Goal: Task Accomplishment & Management: Manage account settings

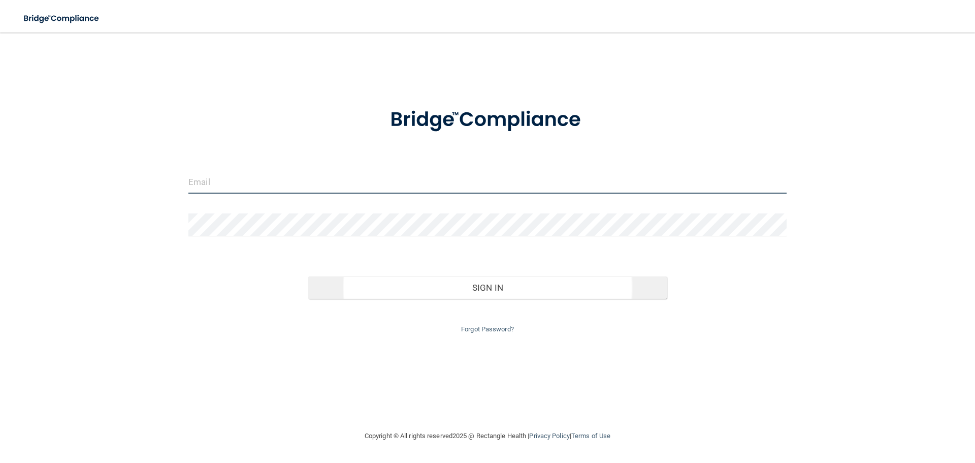
type input "[EMAIL_ADDRESS][DOMAIN_NAME]"
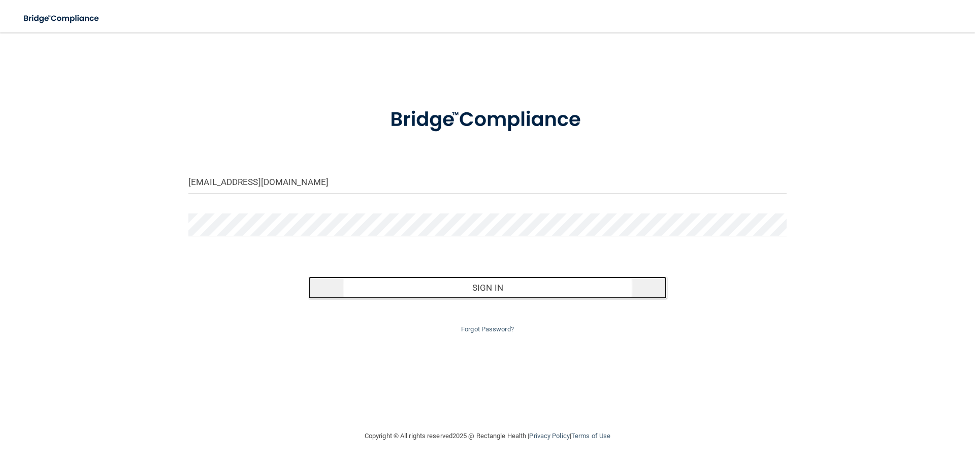
click at [445, 294] on button "Sign In" at bounding box center [487, 287] width 359 height 22
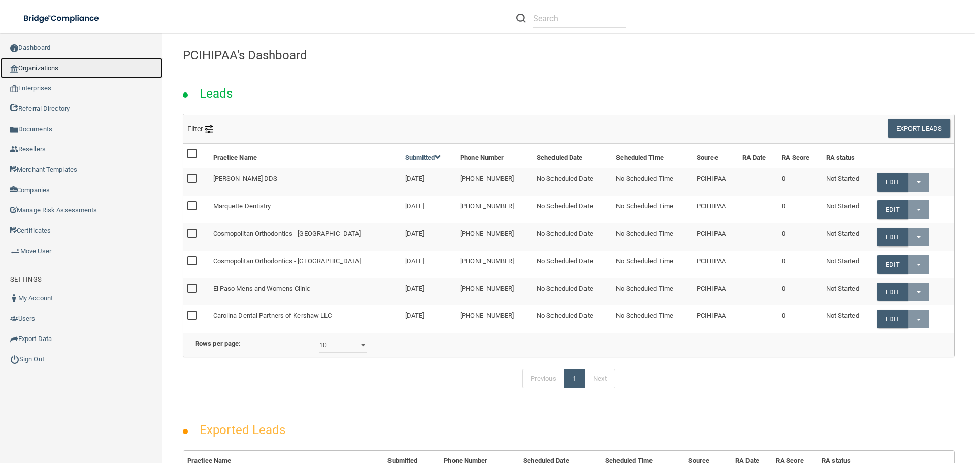
click at [57, 64] on link "Organizations" at bounding box center [81, 68] width 163 height 20
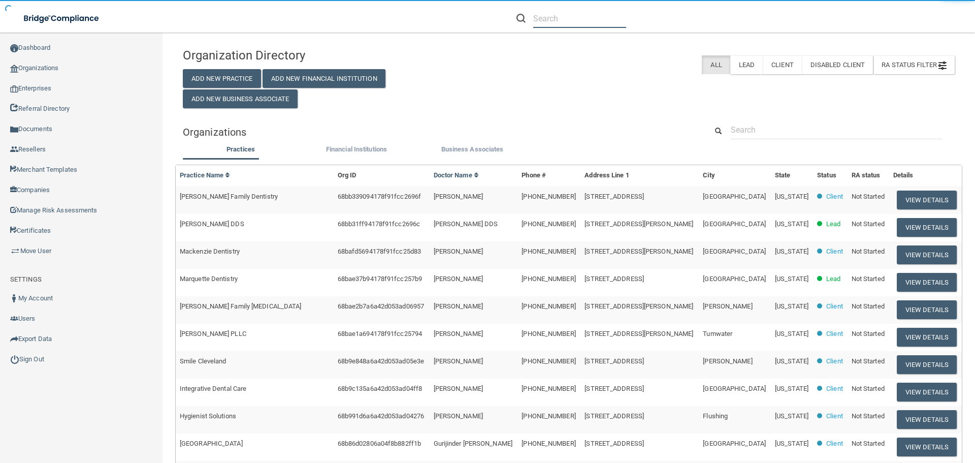
click at [552, 19] on input "text" at bounding box center [579, 18] width 93 height 19
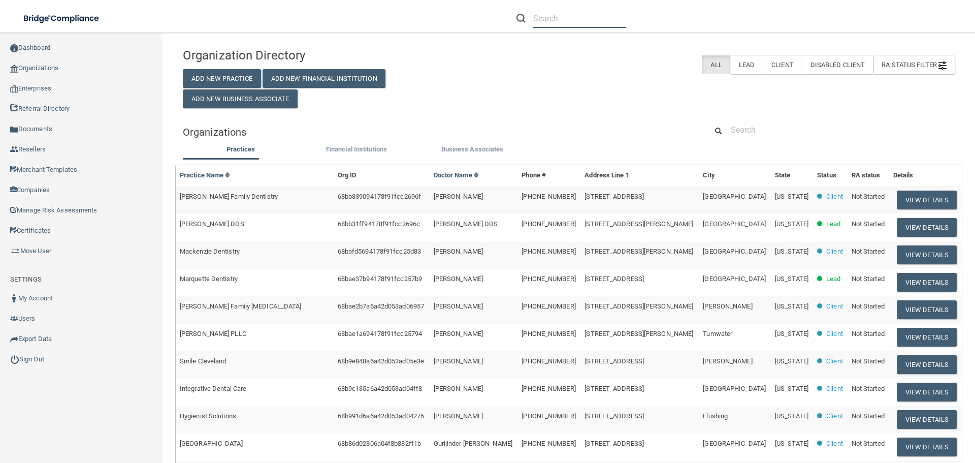
paste input "Smile Cleveland"
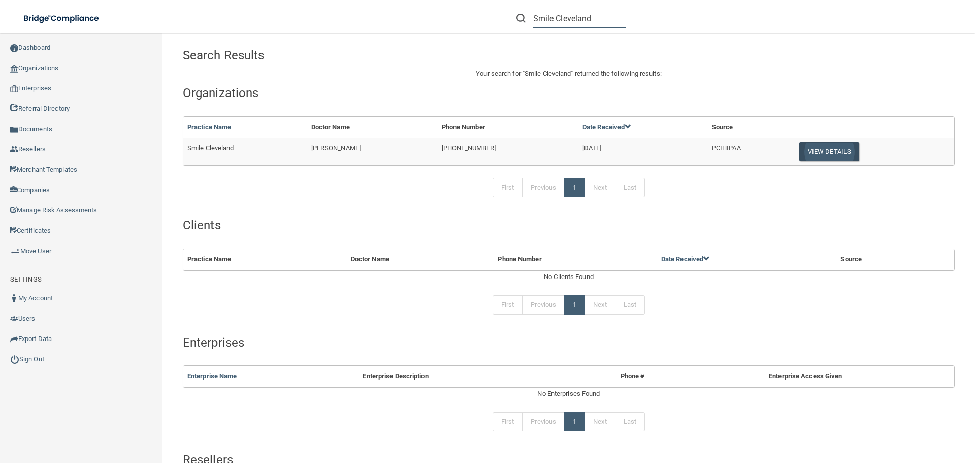
type input "Smile Cleveland"
click at [820, 151] on button "View Details" at bounding box center [829, 151] width 60 height 19
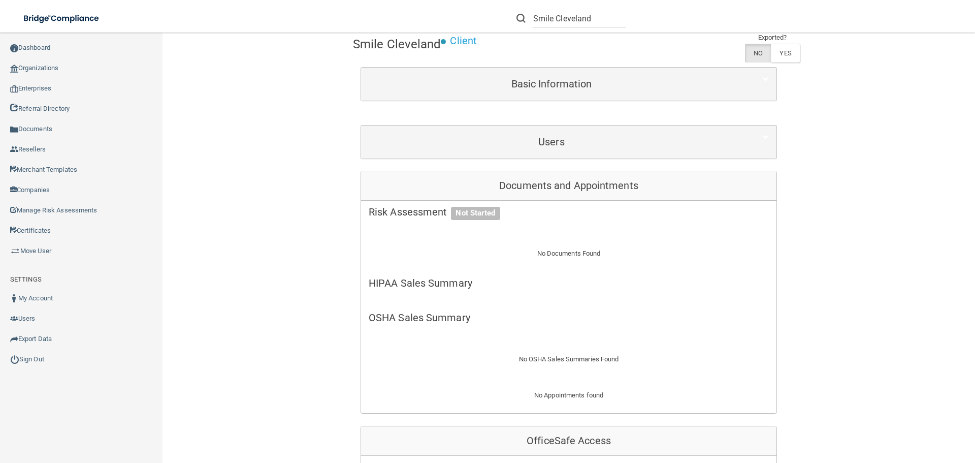
scroll to position [102, 0]
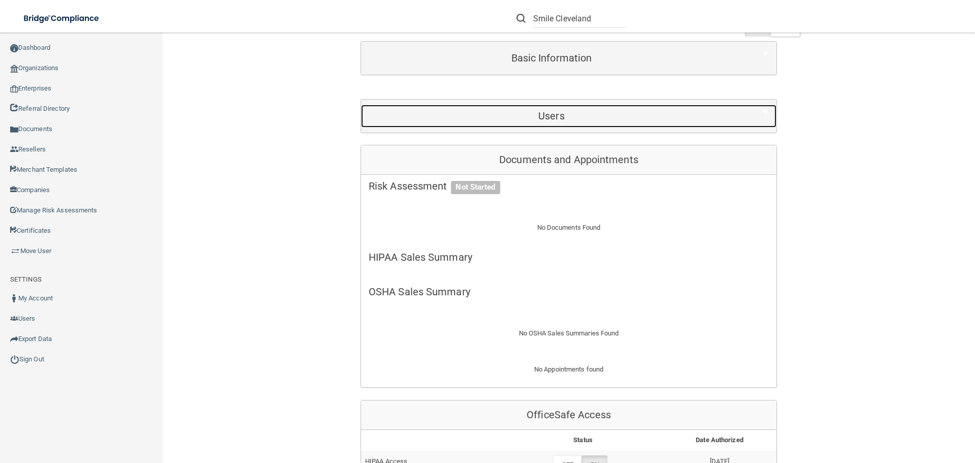
click at [528, 120] on h5 "Users" at bounding box center [552, 115] width 366 height 11
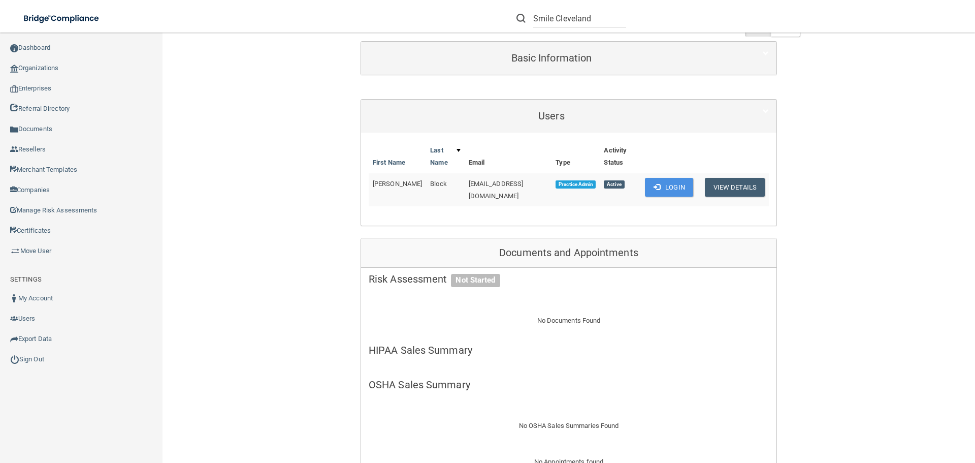
click at [520, 184] on span "[EMAIL_ADDRESS][DOMAIN_NAME]" at bounding box center [496, 190] width 55 height 20
copy td "[EMAIL_ADDRESS][DOMAIN_NAME]"
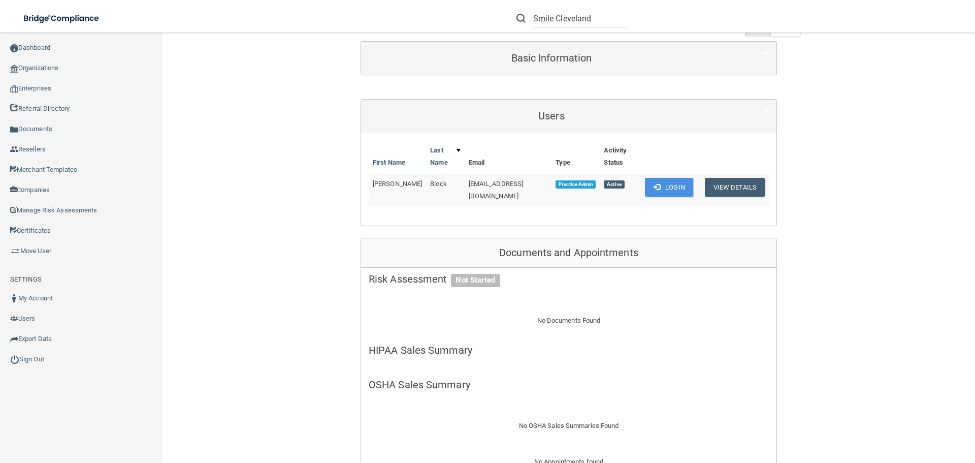
click at [485, 141] on th "Email" at bounding box center [508, 156] width 87 height 33
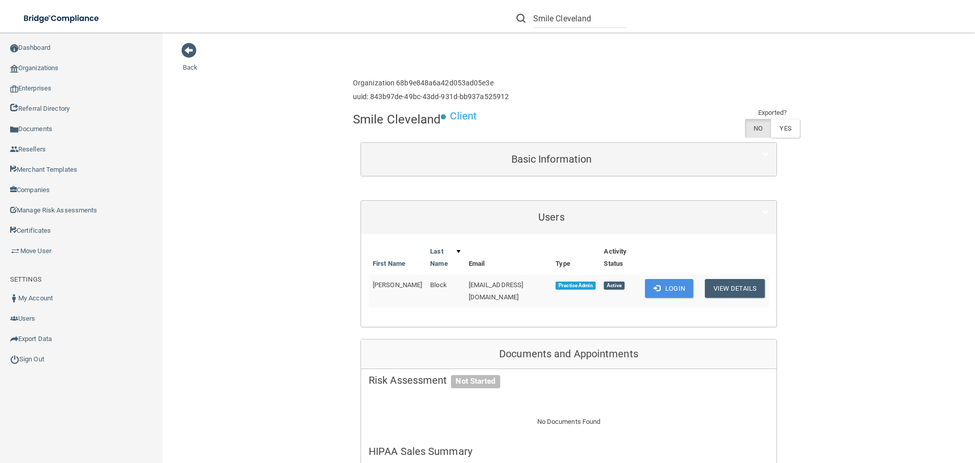
scroll to position [0, 0]
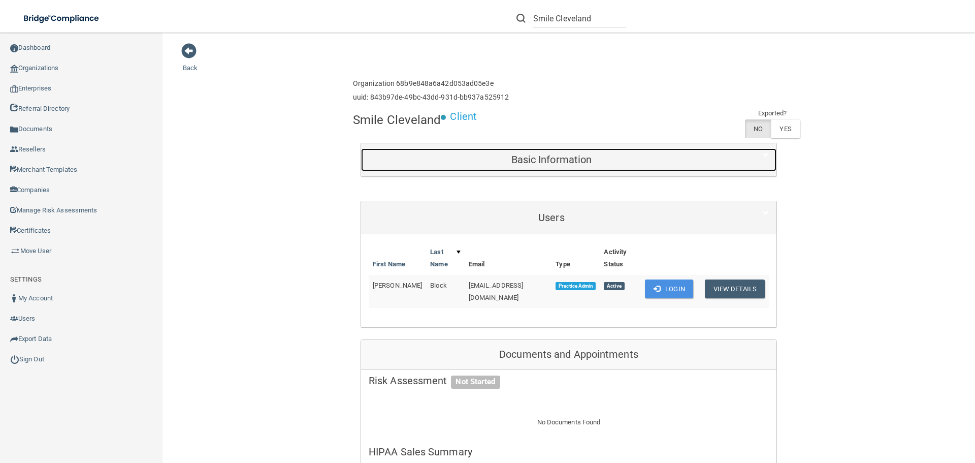
click at [640, 152] on div "Basic Information" at bounding box center [551, 159] width 381 height 23
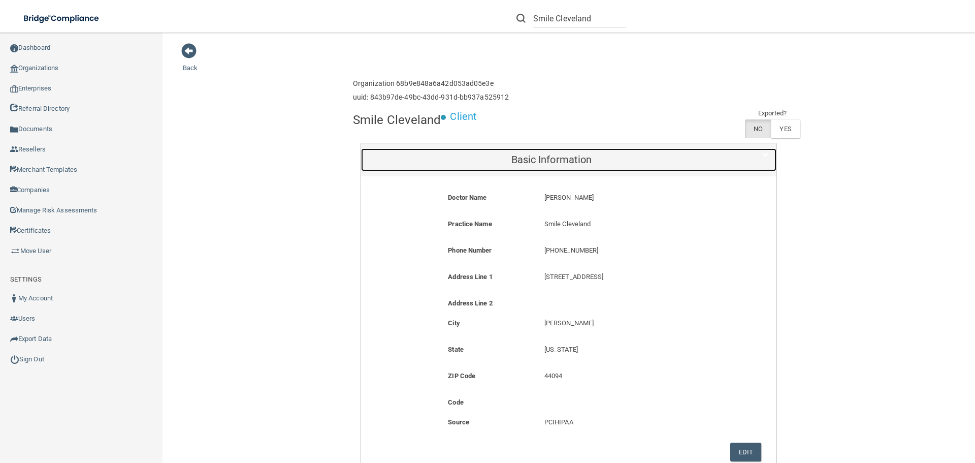
click at [640, 152] on div "Basic Information" at bounding box center [551, 159] width 381 height 23
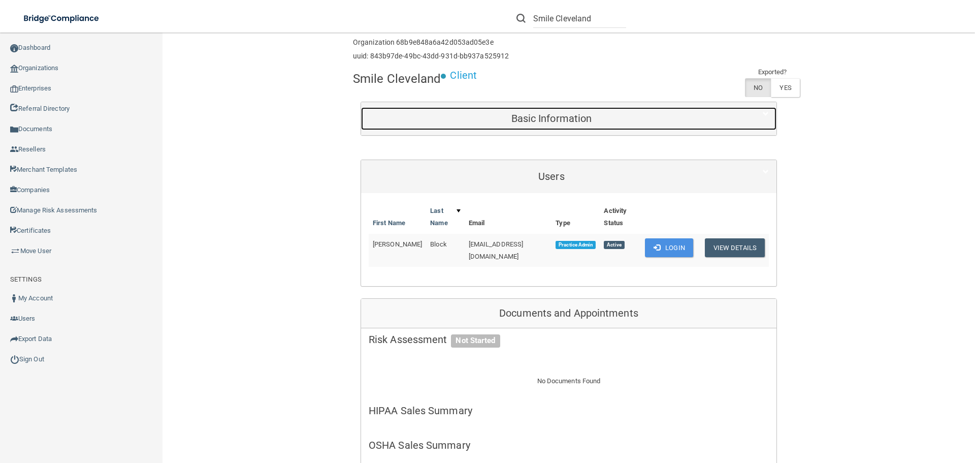
scroll to position [152, 0]
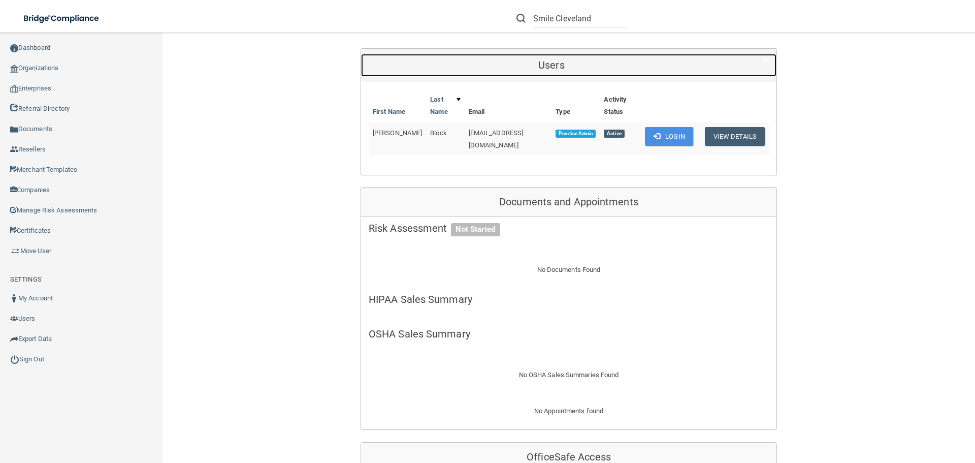
click at [481, 74] on div "Users" at bounding box center [551, 65] width 381 height 23
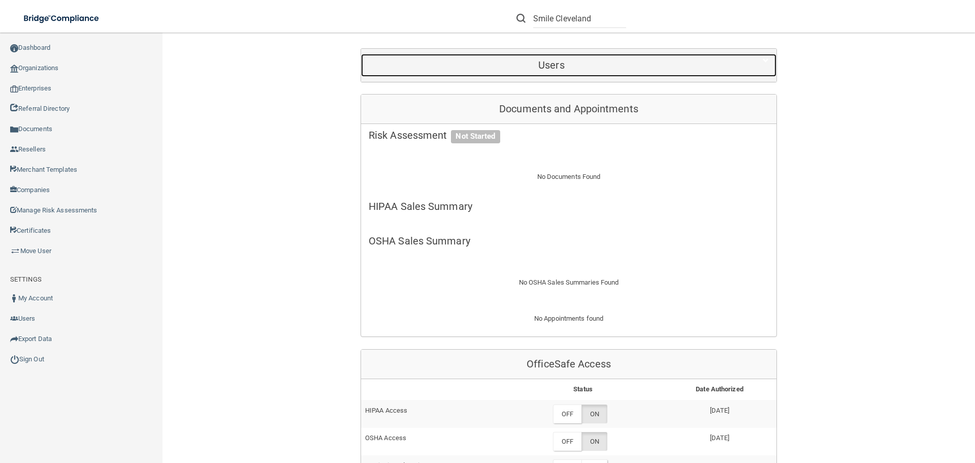
click at [479, 73] on div "Users" at bounding box center [551, 65] width 381 height 23
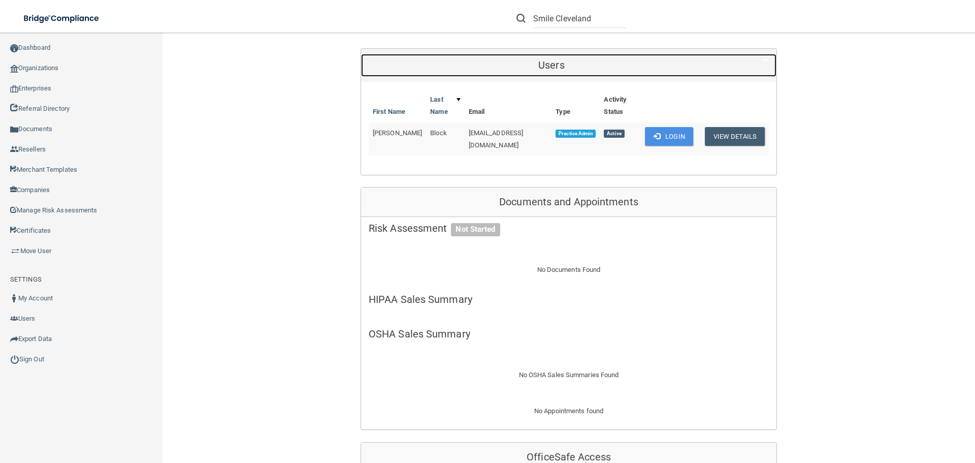
scroll to position [0, 0]
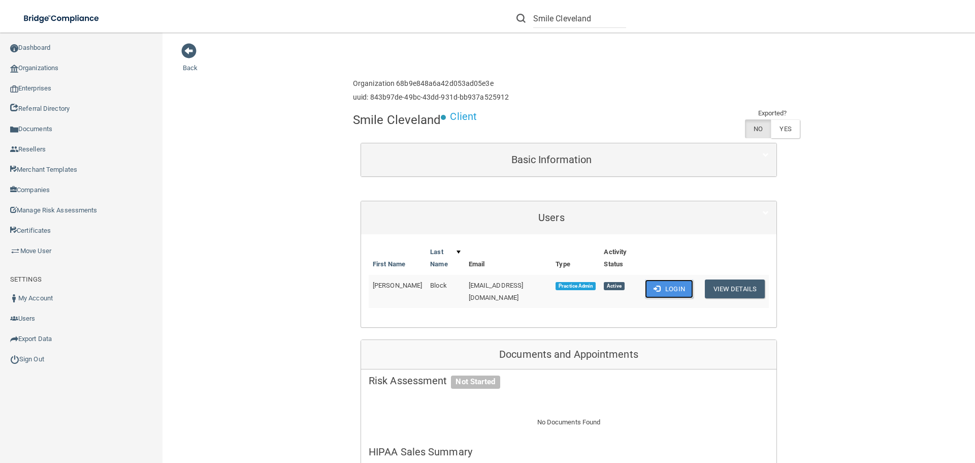
click at [666, 283] on button "Login" at bounding box center [669, 288] width 48 height 19
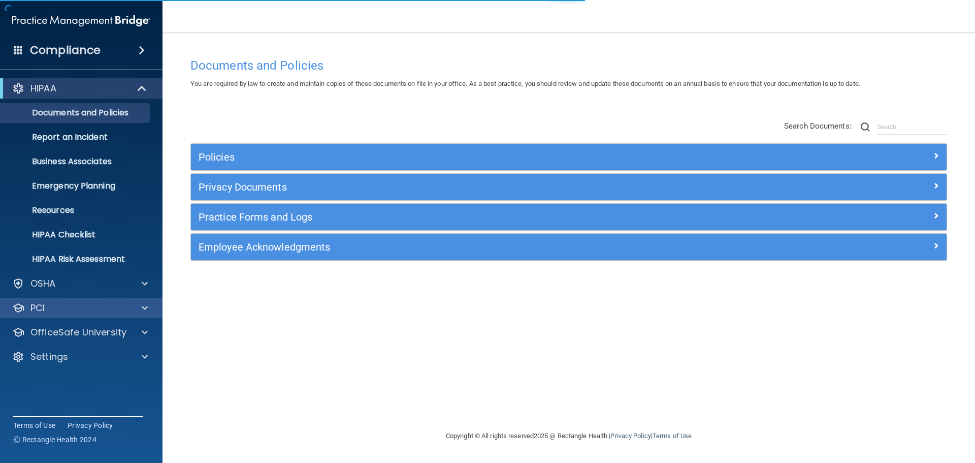
click at [75, 315] on div "PCI" at bounding box center [81, 308] width 163 height 20
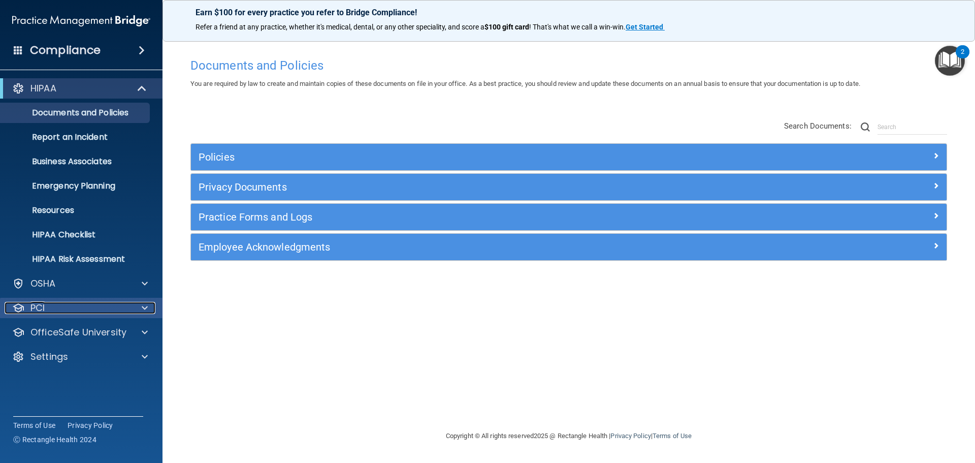
click at [144, 311] on span at bounding box center [145, 308] width 6 height 12
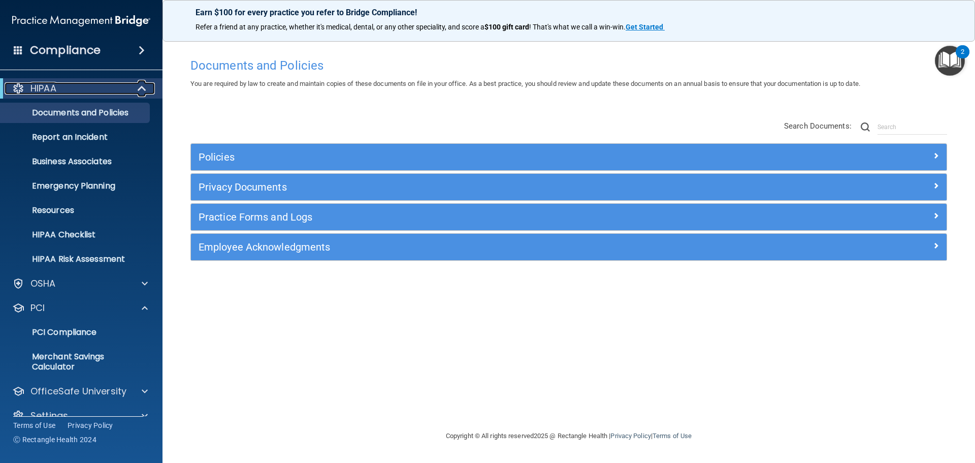
click at [148, 88] on div at bounding box center [142, 88] width 25 height 12
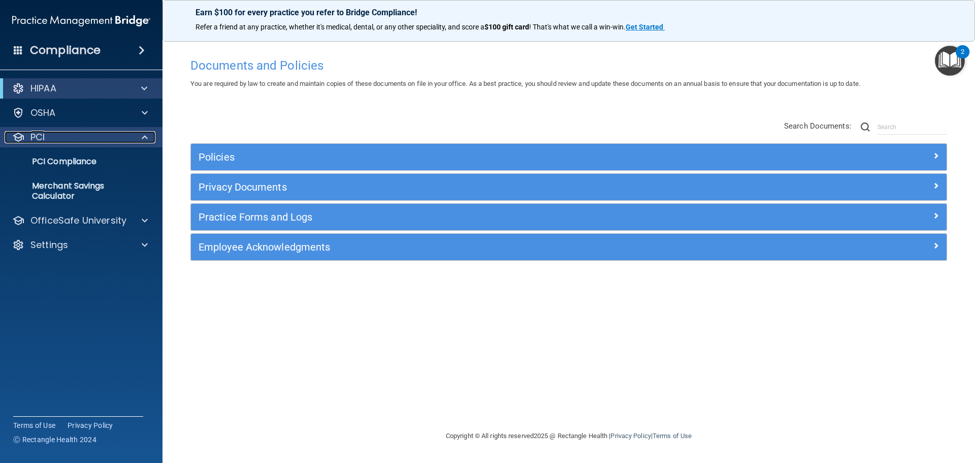
click at [143, 137] on span at bounding box center [145, 137] width 6 height 12
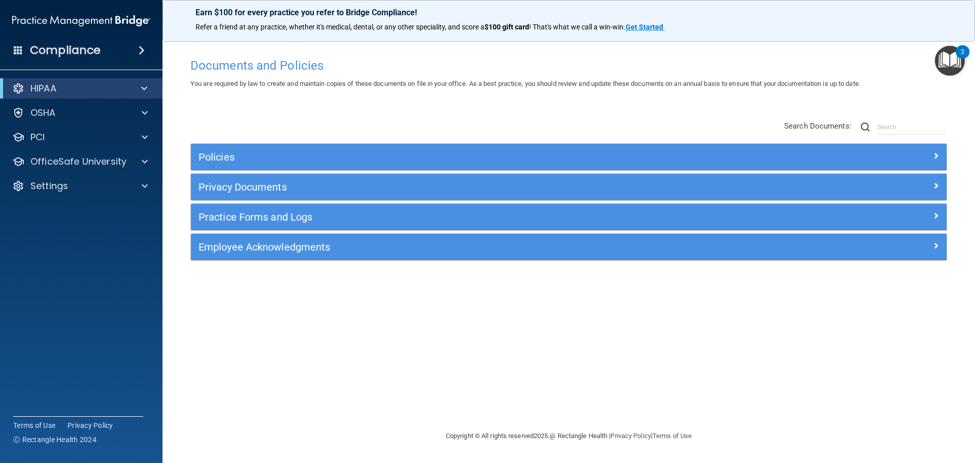
drag, startPoint x: 215, startPoint y: 90, endPoint x: 201, endPoint y: 90, distance: 13.7
click at [215, 90] on div "Documents and Policies You are required by law to create and maintain copies of…" at bounding box center [569, 241] width 772 height 377
click at [136, 108] on div at bounding box center [142, 113] width 25 height 12
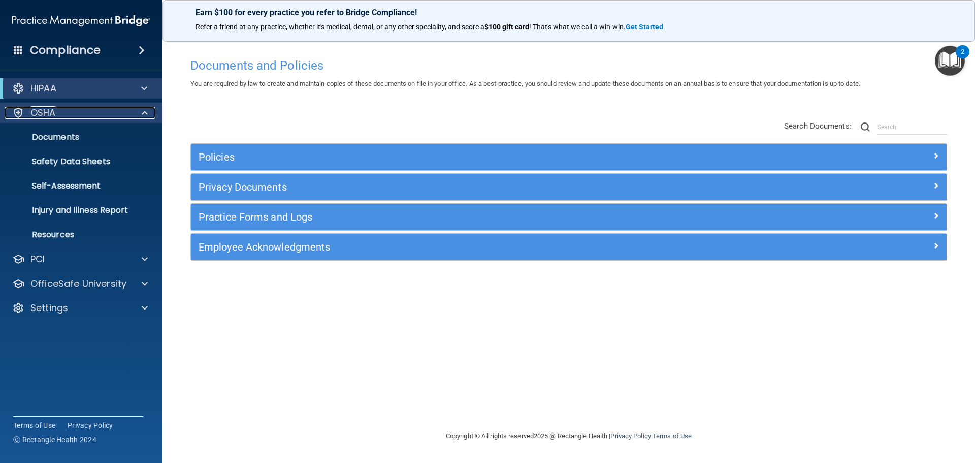
click at [140, 113] on div at bounding box center [142, 113] width 25 height 12
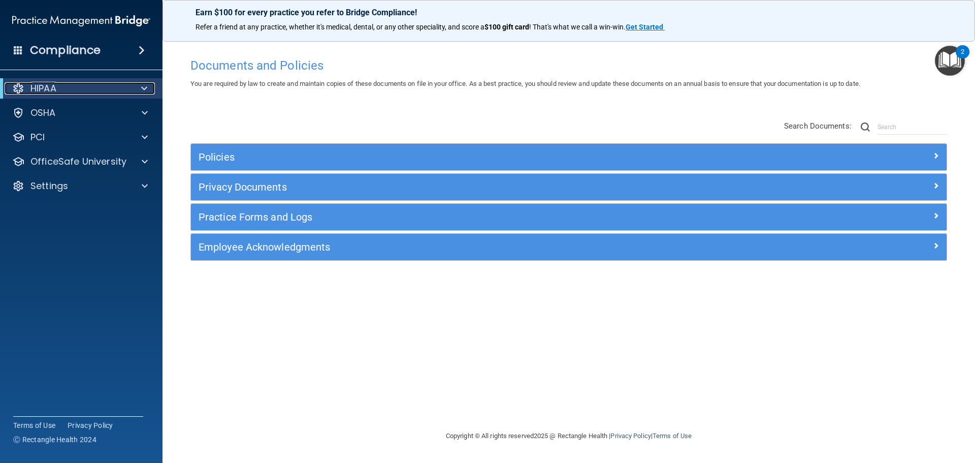
click at [141, 85] on span at bounding box center [144, 88] width 6 height 12
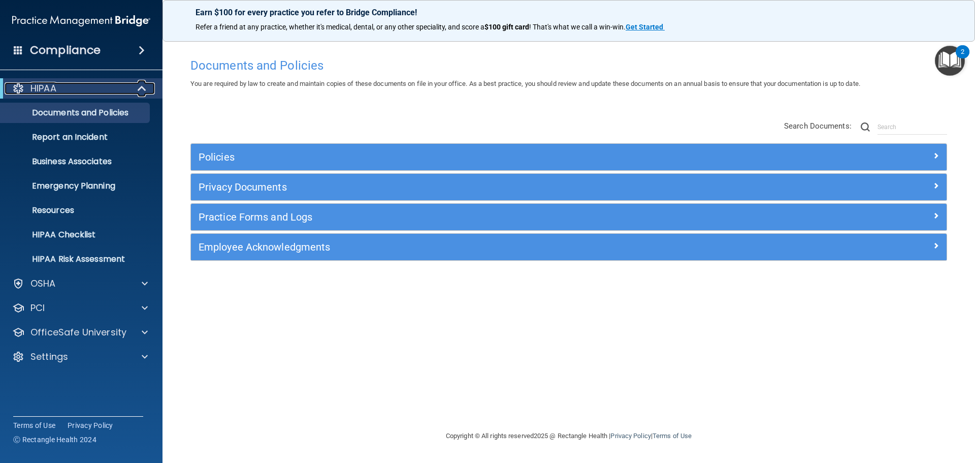
click at [141, 87] on span at bounding box center [143, 88] width 9 height 12
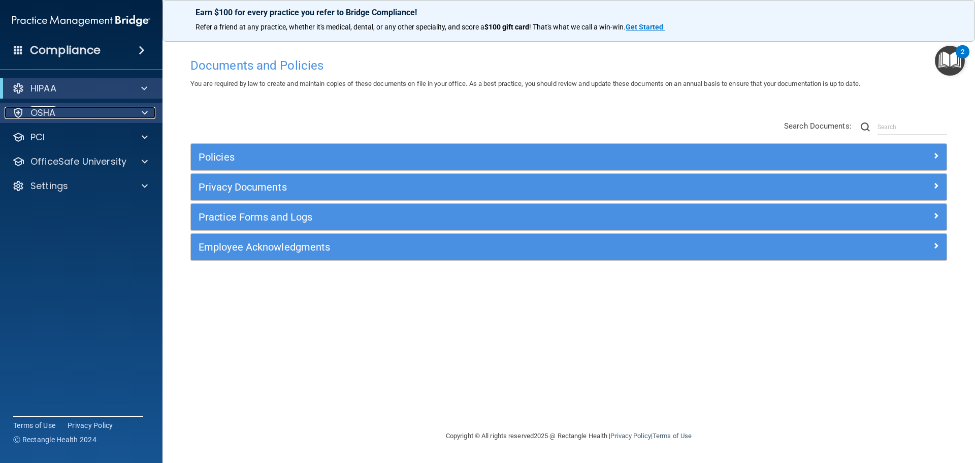
click at [120, 118] on div "OSHA" at bounding box center [68, 113] width 126 height 12
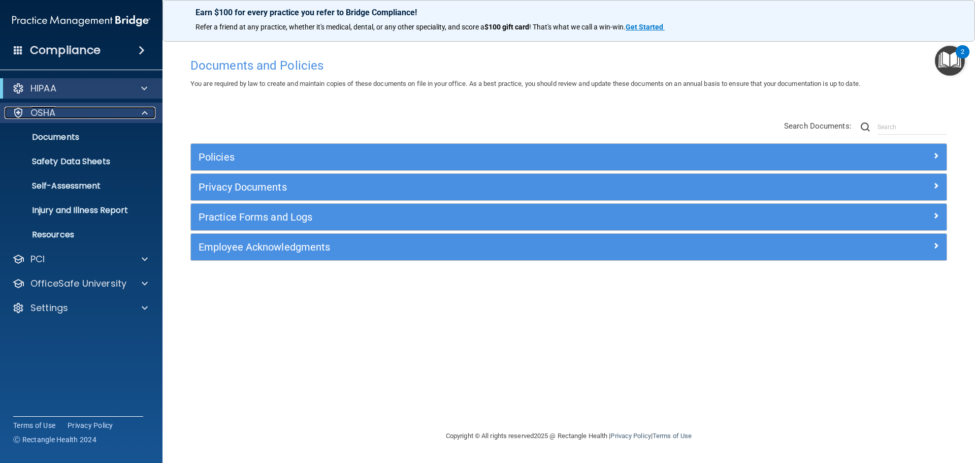
click at [128, 107] on div "OSHA" at bounding box center [68, 113] width 126 height 12
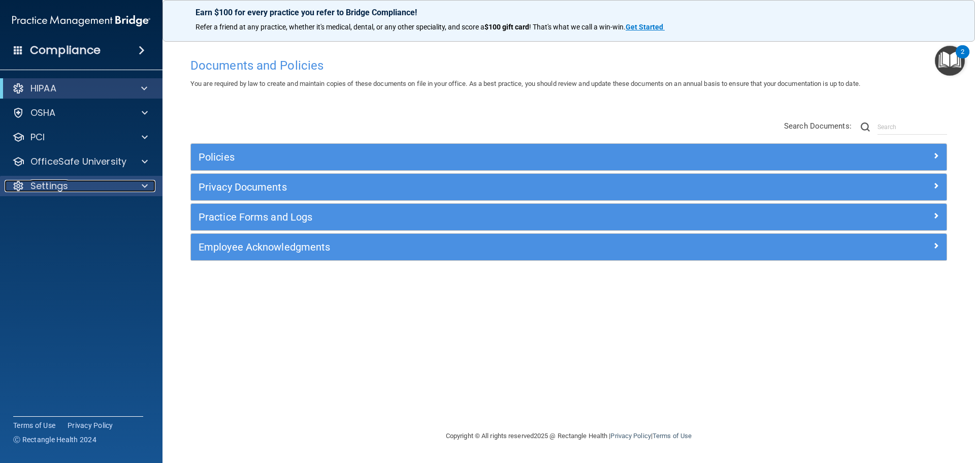
click at [100, 186] on div "Settings" at bounding box center [68, 186] width 126 height 12
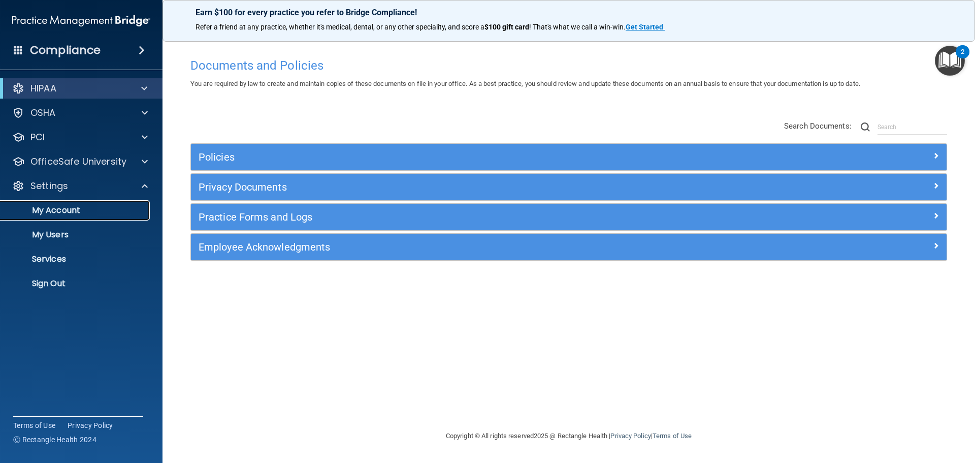
click at [111, 209] on p "My Account" at bounding box center [76, 210] width 139 height 10
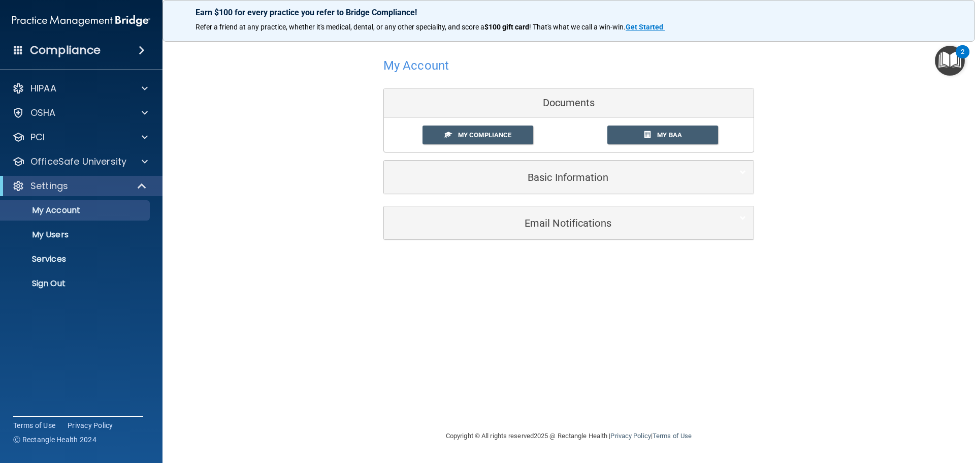
click at [99, 192] on div "Settings" at bounding box center [81, 186] width 162 height 20
click at [139, 188] on span at bounding box center [143, 186] width 9 height 12
click at [520, 43] on div "My Account Documents My Compliance My Compliance My BAA Basic Information Full …" at bounding box center [568, 124] width 371 height 163
click at [60, 183] on p "Settings" at bounding box center [49, 186] width 38 height 12
click at [52, 283] on p "Sign Out" at bounding box center [76, 283] width 139 height 10
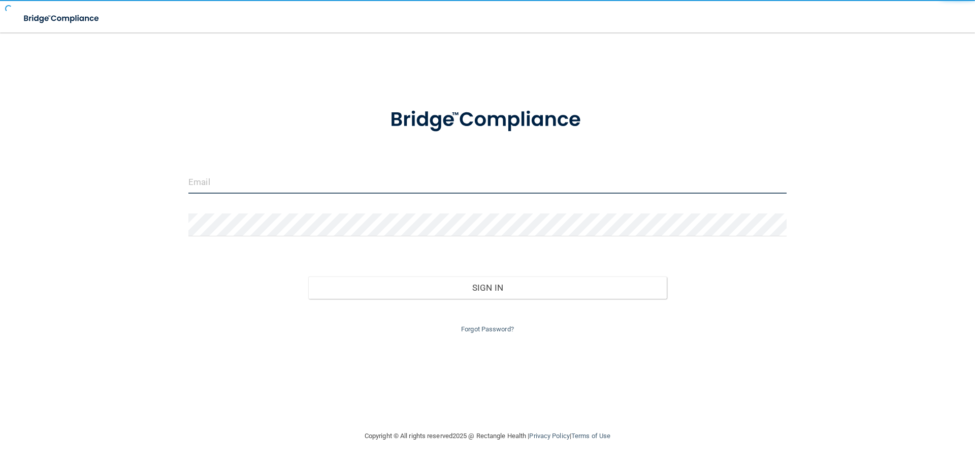
type input "[EMAIL_ADDRESS][DOMAIN_NAME]"
